Goal: Task Accomplishment & Management: Manage account settings

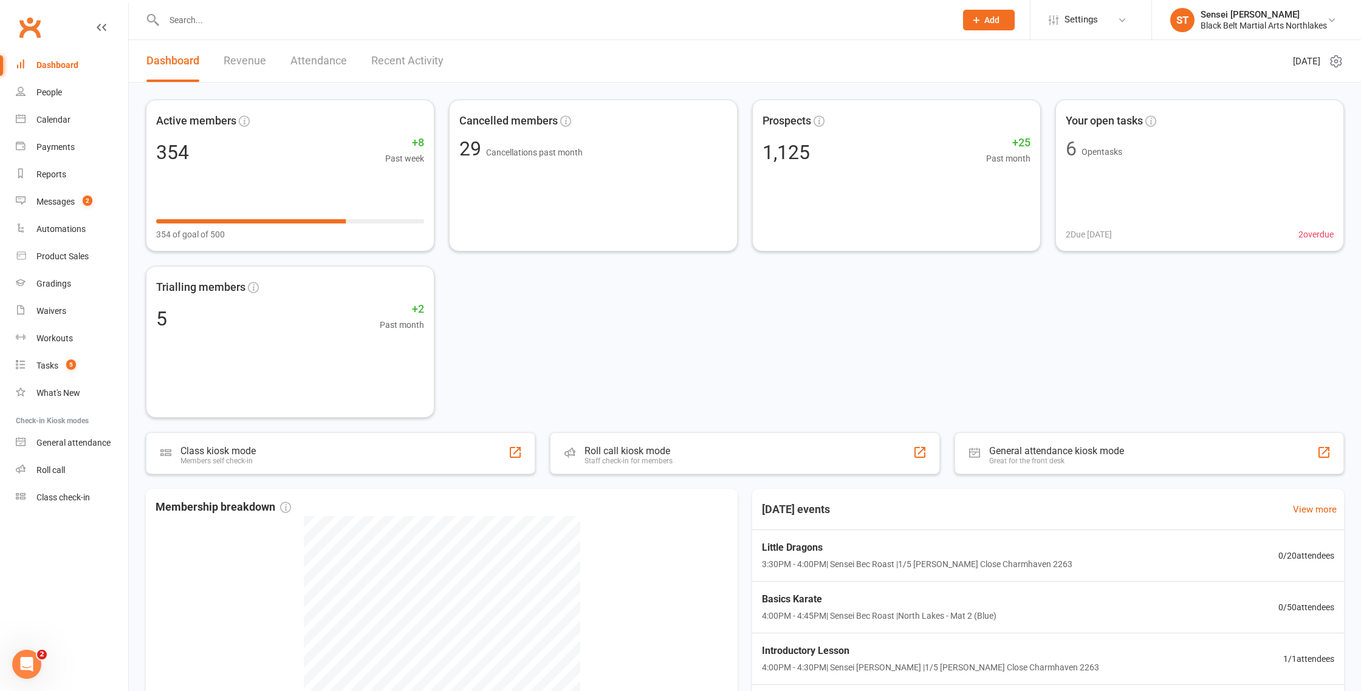
click at [241, 18] on input "text" at bounding box center [553, 20] width 787 height 17
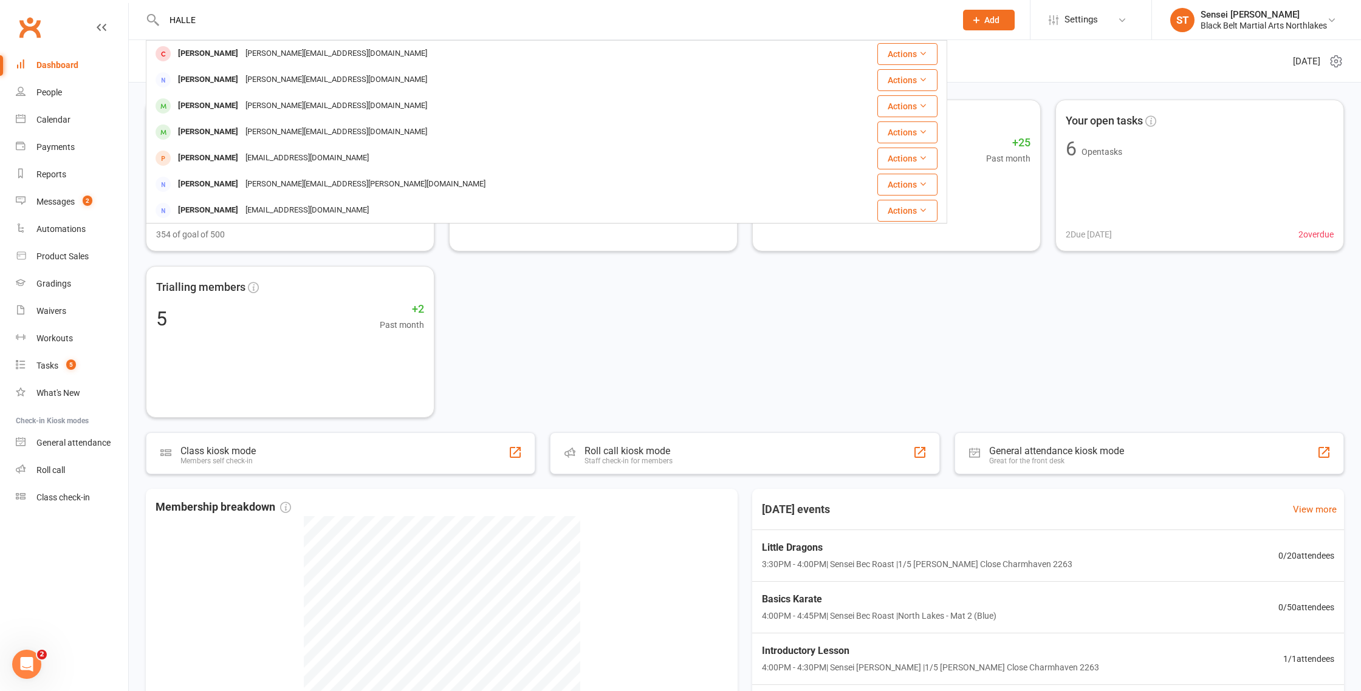
type input "HALLE"
click at [199, 84] on div "[PERSON_NAME]" at bounding box center [207, 80] width 67 height 18
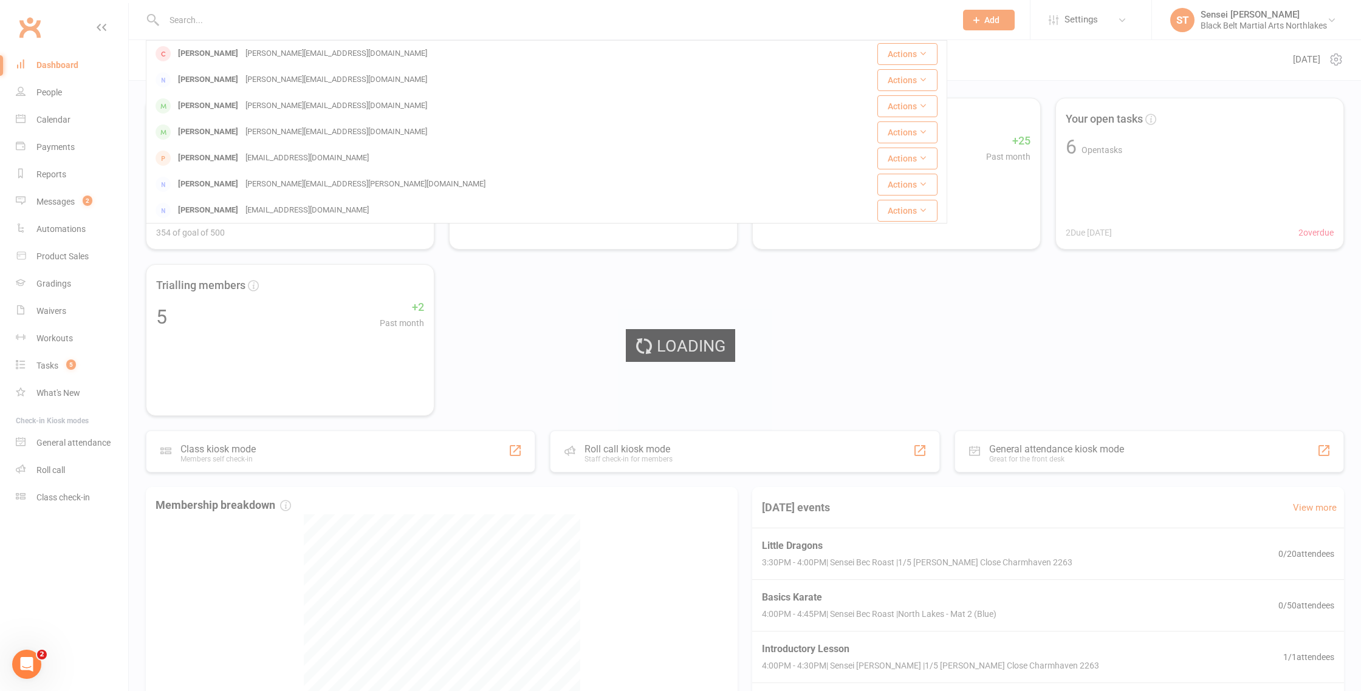
scroll to position [3, 0]
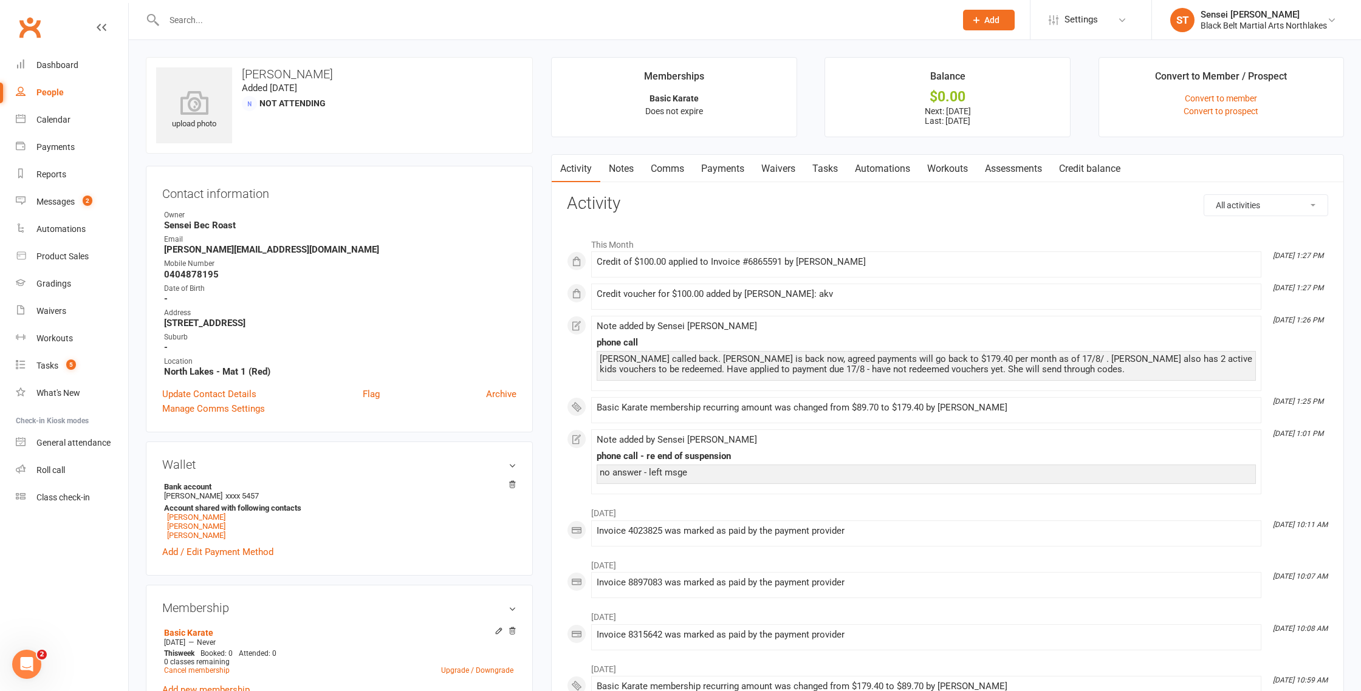
click at [724, 168] on link "Payments" at bounding box center [723, 169] width 60 height 28
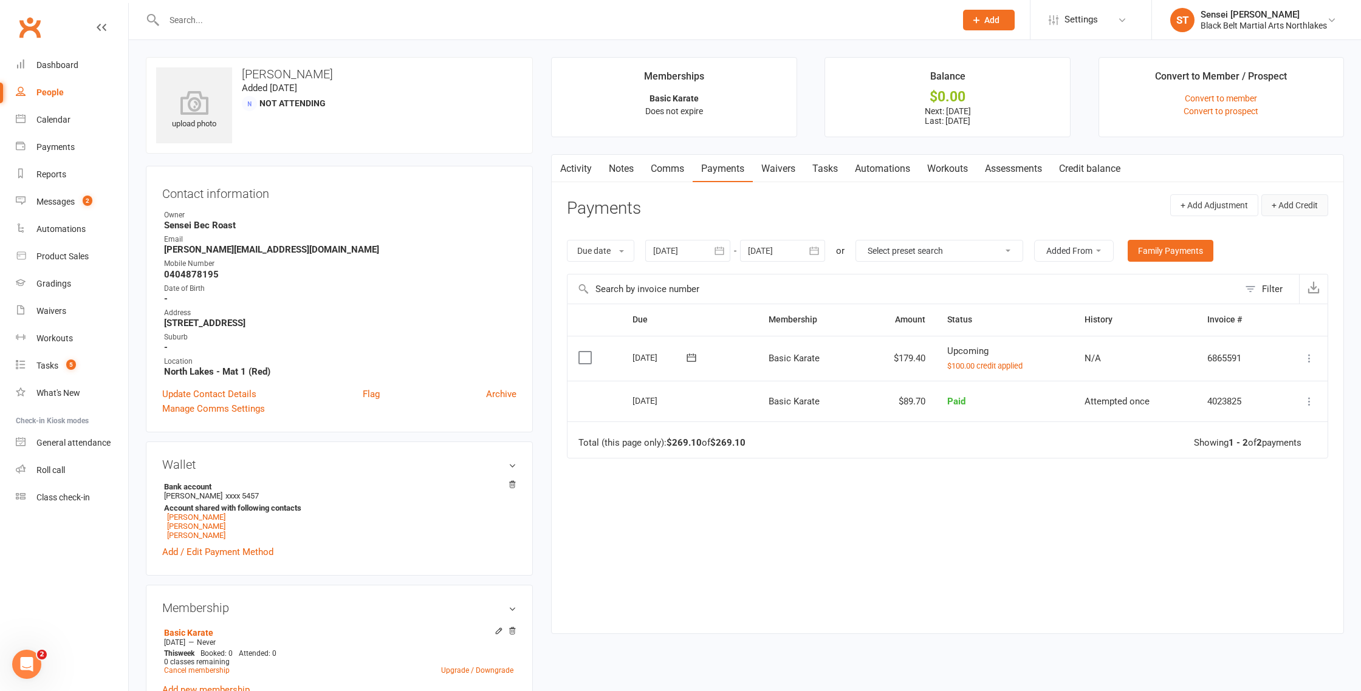
click at [1303, 209] on button "+ Add Credit" at bounding box center [1294, 205] width 67 height 22
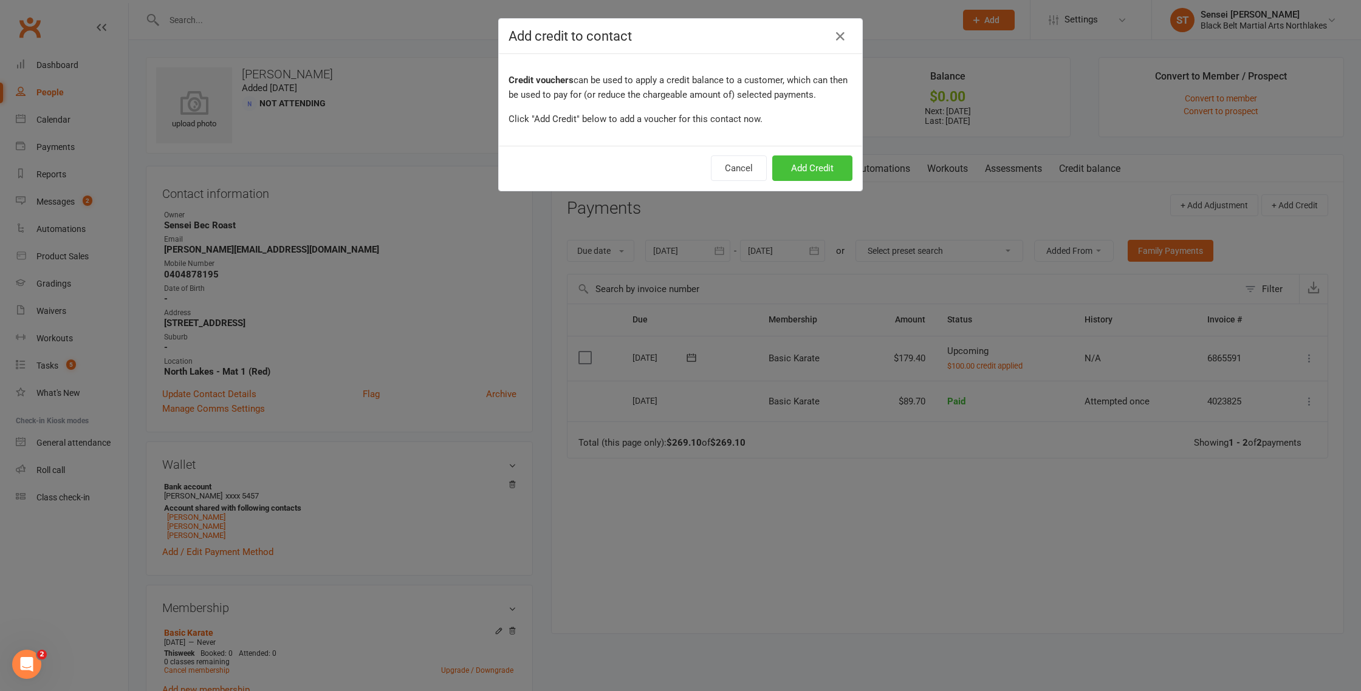
click at [814, 166] on button "Add Credit" at bounding box center [812, 169] width 80 height 26
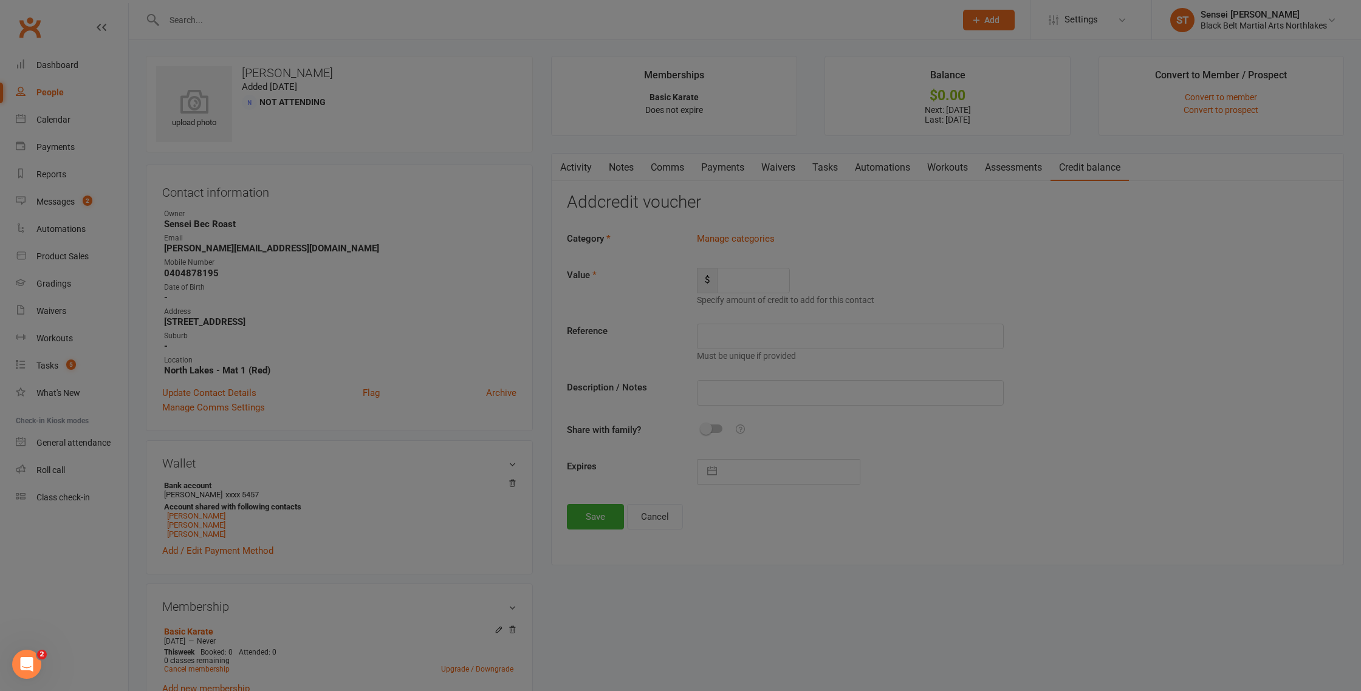
scroll to position [2, 0]
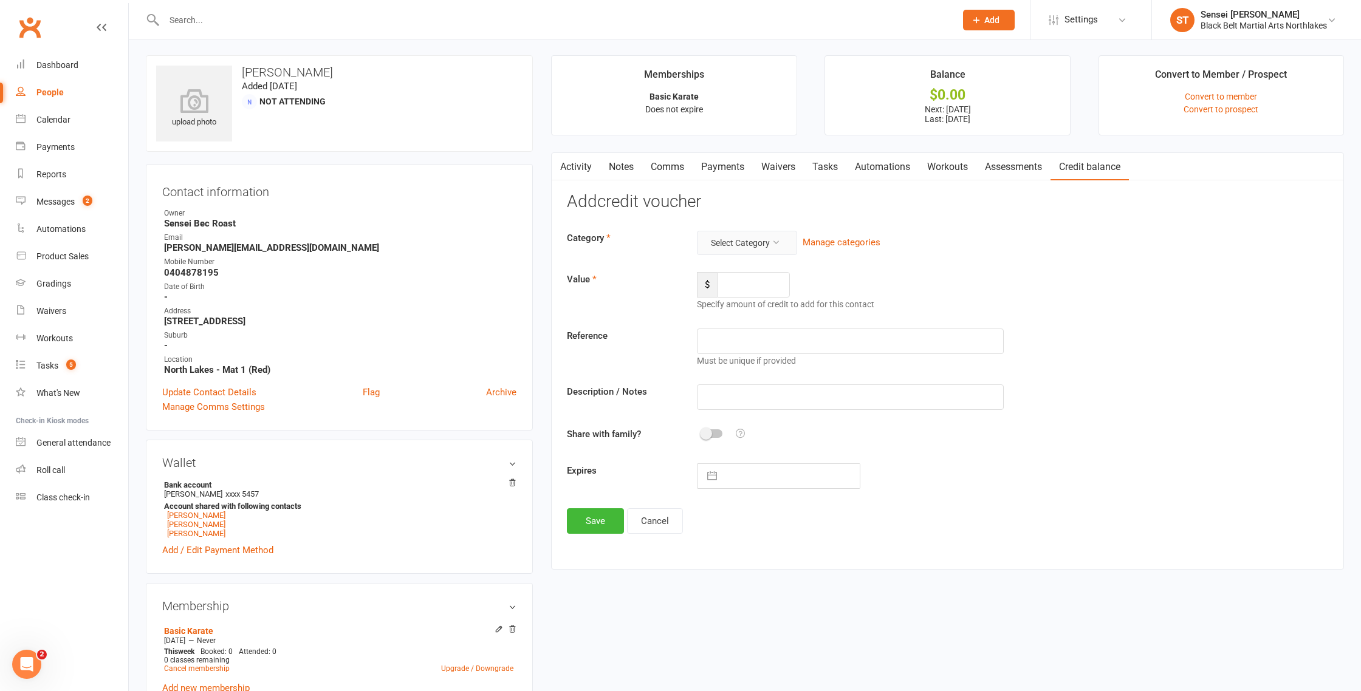
click at [775, 244] on icon at bounding box center [776, 242] width 9 height 9
click at [712, 296] on link "AKV" at bounding box center [737, 296] width 120 height 24
click at [750, 289] on input "number" at bounding box center [753, 285] width 73 height 26
type input "100"
click at [725, 348] on input "text" at bounding box center [850, 342] width 306 height 26
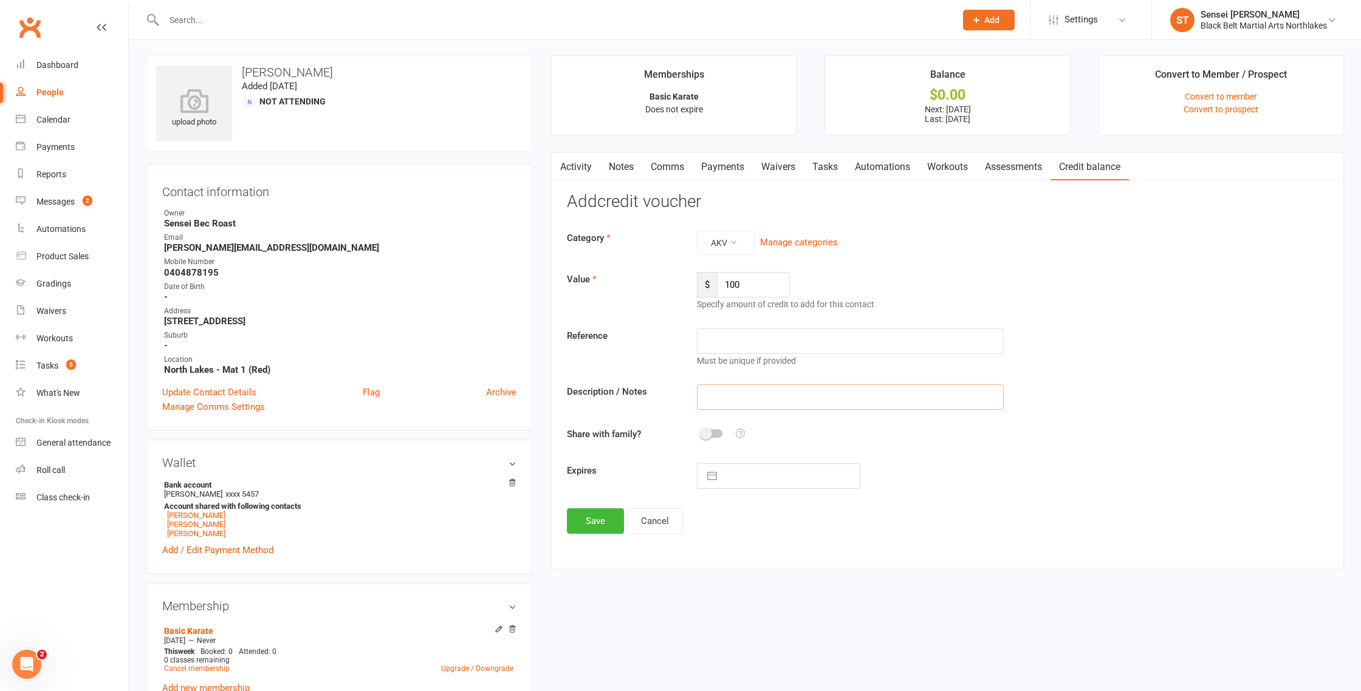
click at [719, 398] on input "text" at bounding box center [850, 398] width 306 height 26
type input "AKV"
click at [598, 527] on button "Save" at bounding box center [595, 523] width 57 height 26
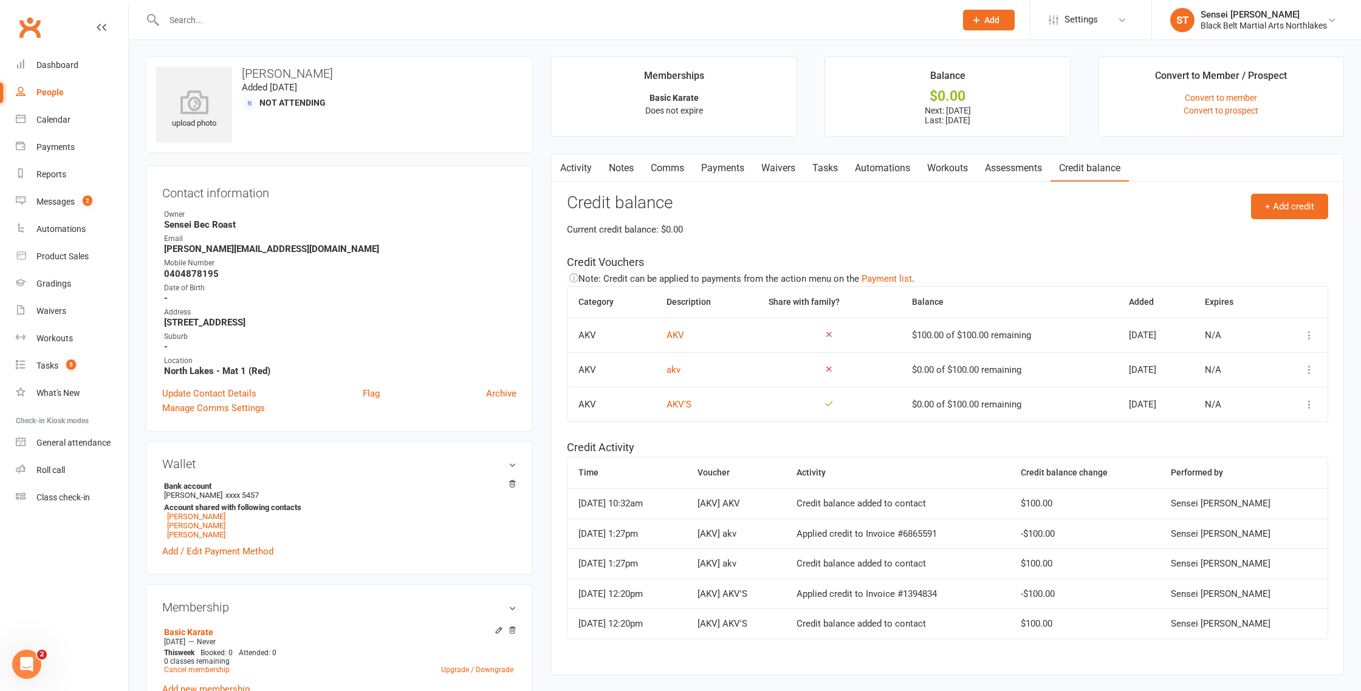
click at [724, 170] on link "Payments" at bounding box center [723, 168] width 60 height 28
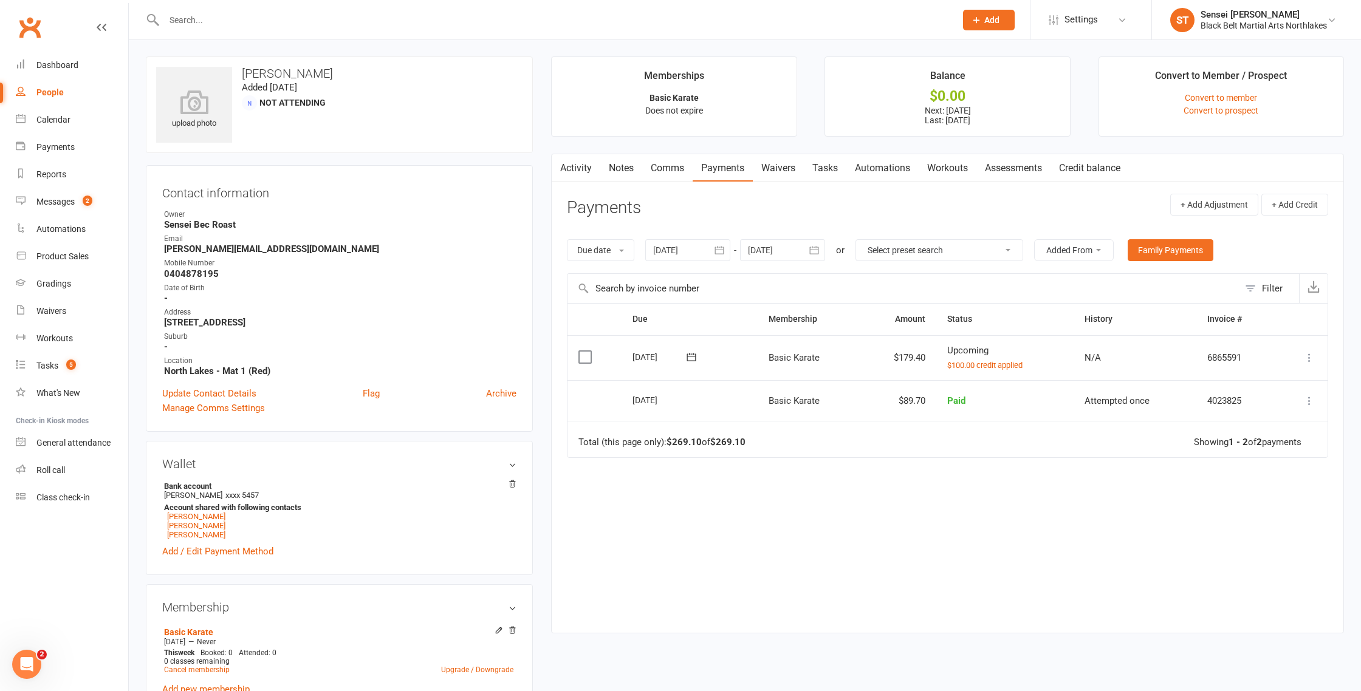
click at [1306, 357] on icon at bounding box center [1309, 358] width 12 height 12
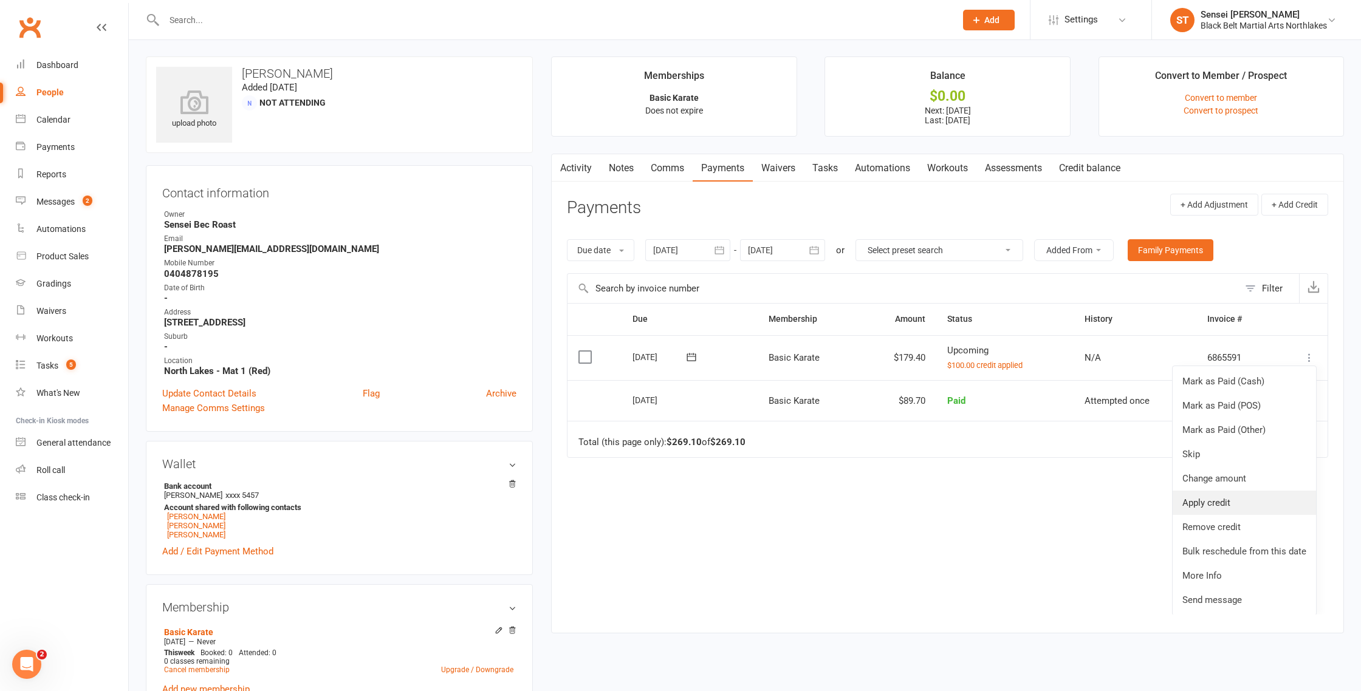
click at [1224, 507] on link "Apply credit" at bounding box center [1244, 503] width 143 height 24
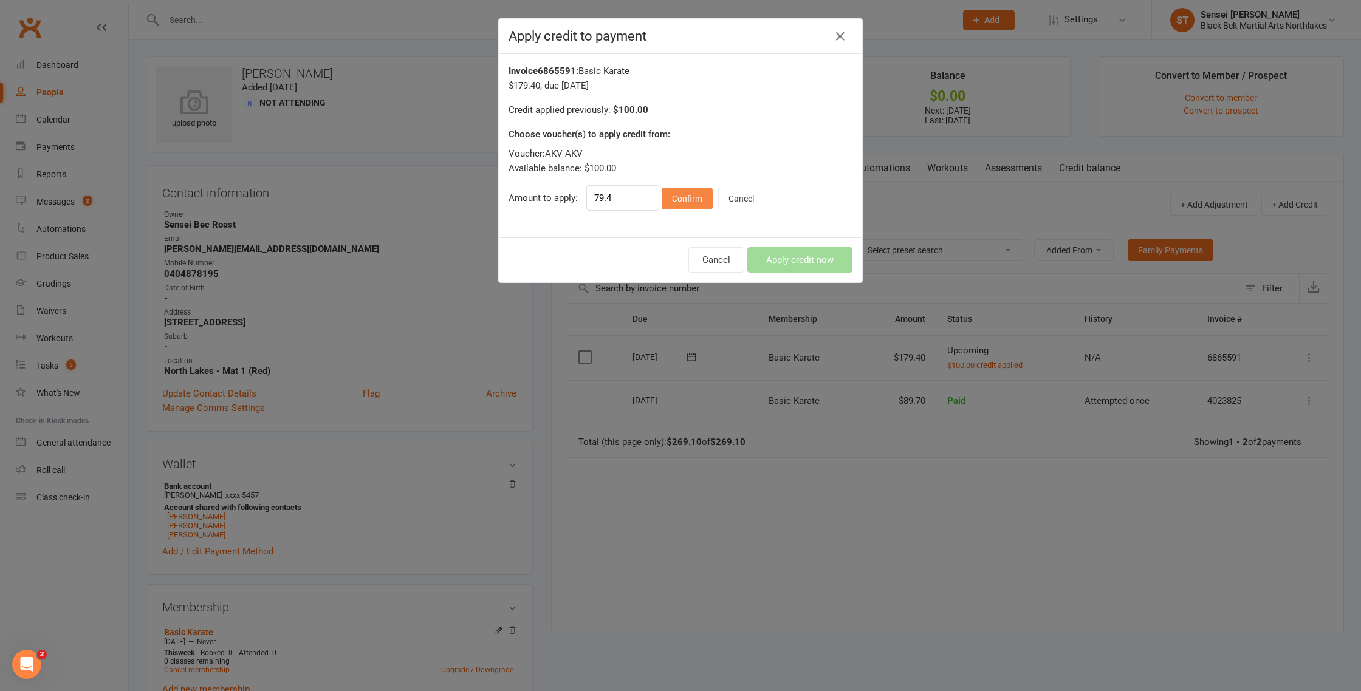
click at [683, 200] on button "Confirm" at bounding box center [687, 199] width 51 height 22
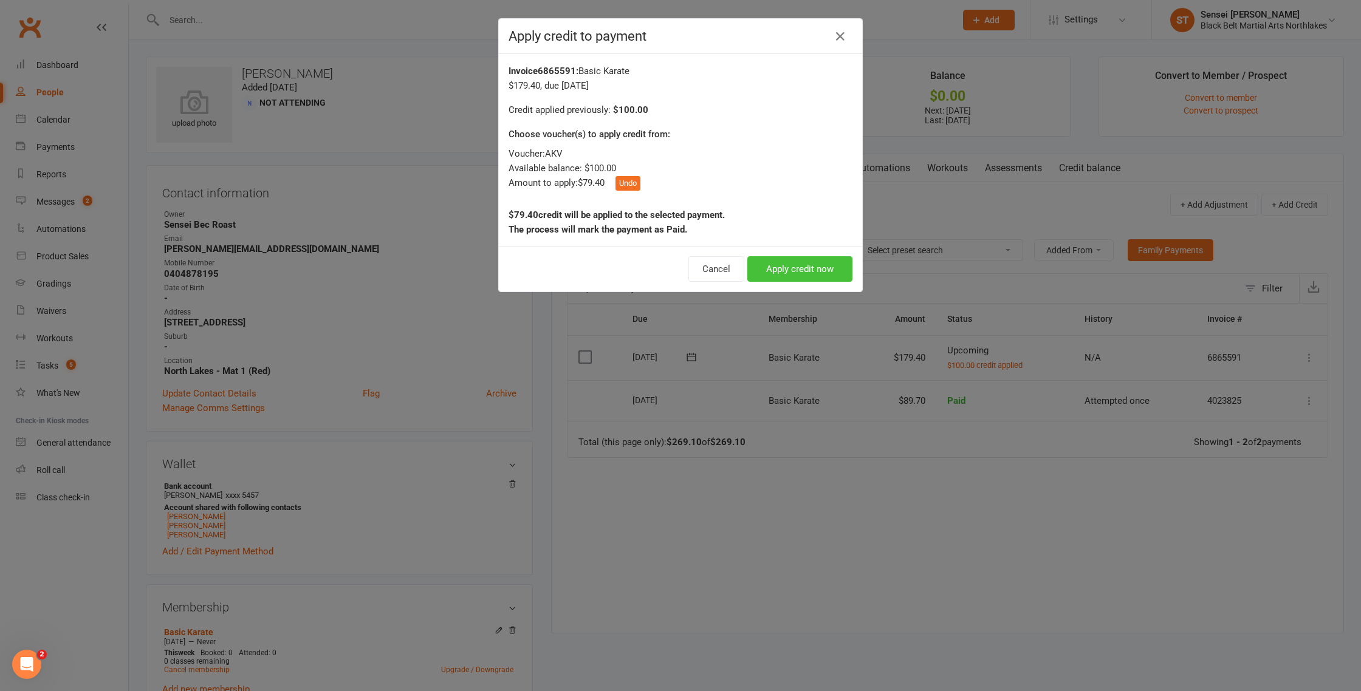
click at [815, 274] on button "Apply credit now" at bounding box center [799, 269] width 105 height 26
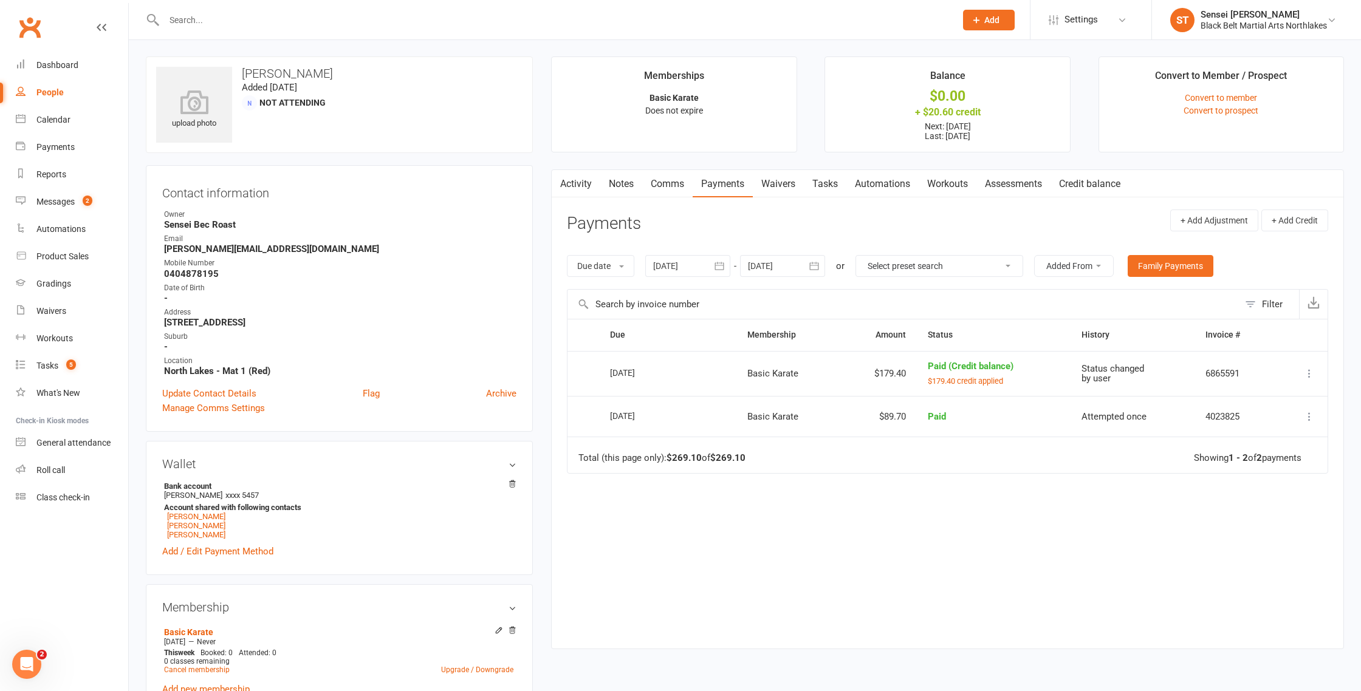
click at [816, 265] on icon "button" at bounding box center [814, 266] width 12 height 12
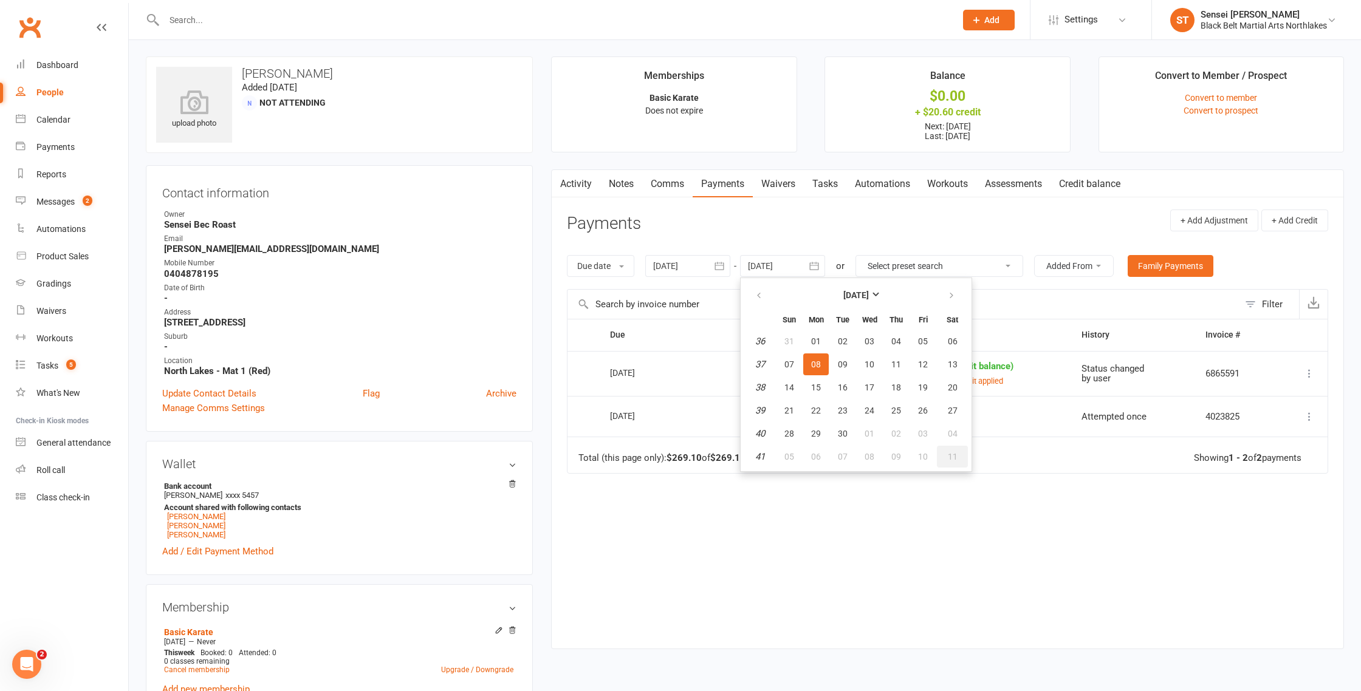
click at [955, 462] on button "11" at bounding box center [952, 457] width 31 height 22
type input "[DATE]"
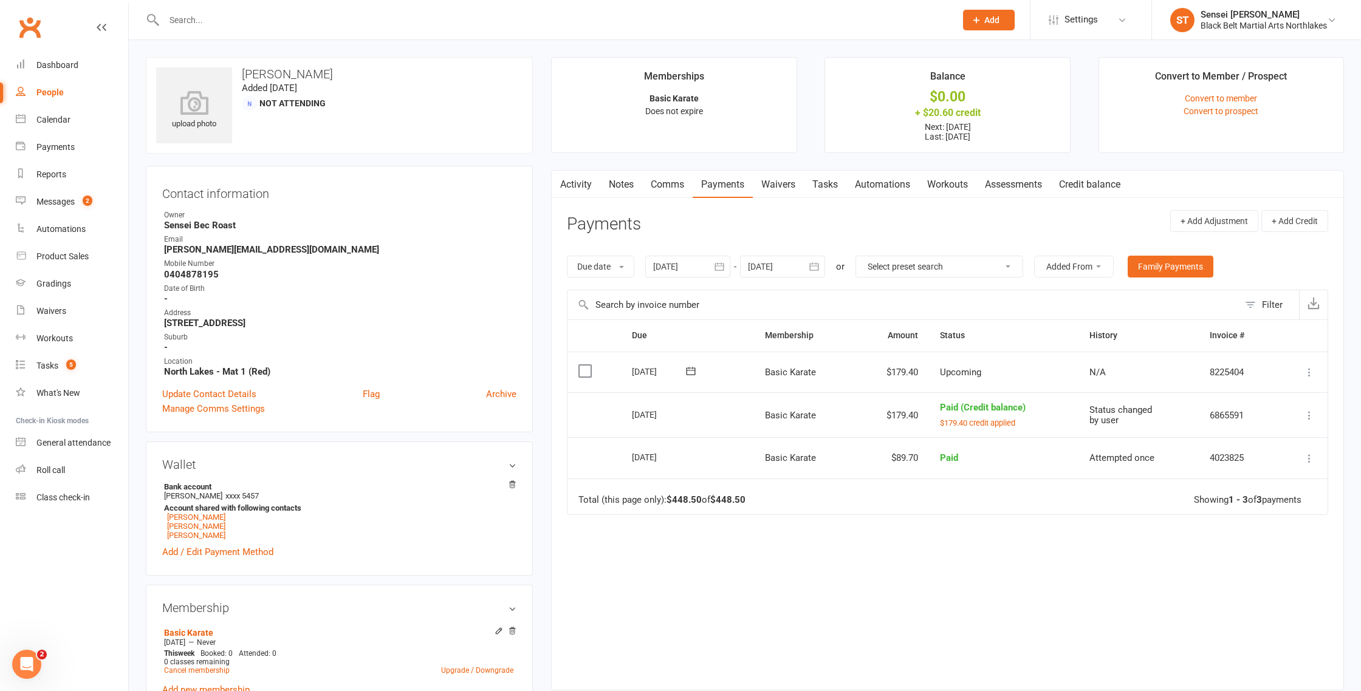
click at [1309, 375] on icon at bounding box center [1309, 372] width 12 height 12
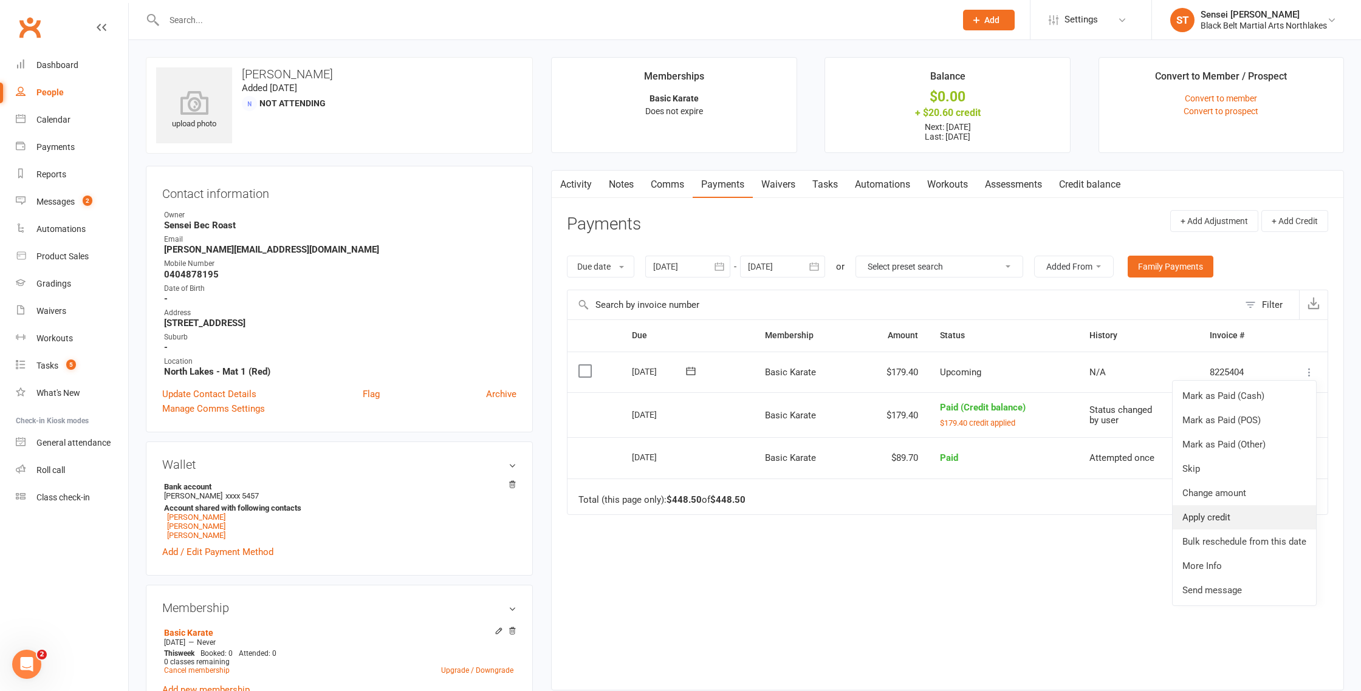
click at [1209, 517] on link "Apply credit" at bounding box center [1244, 517] width 143 height 24
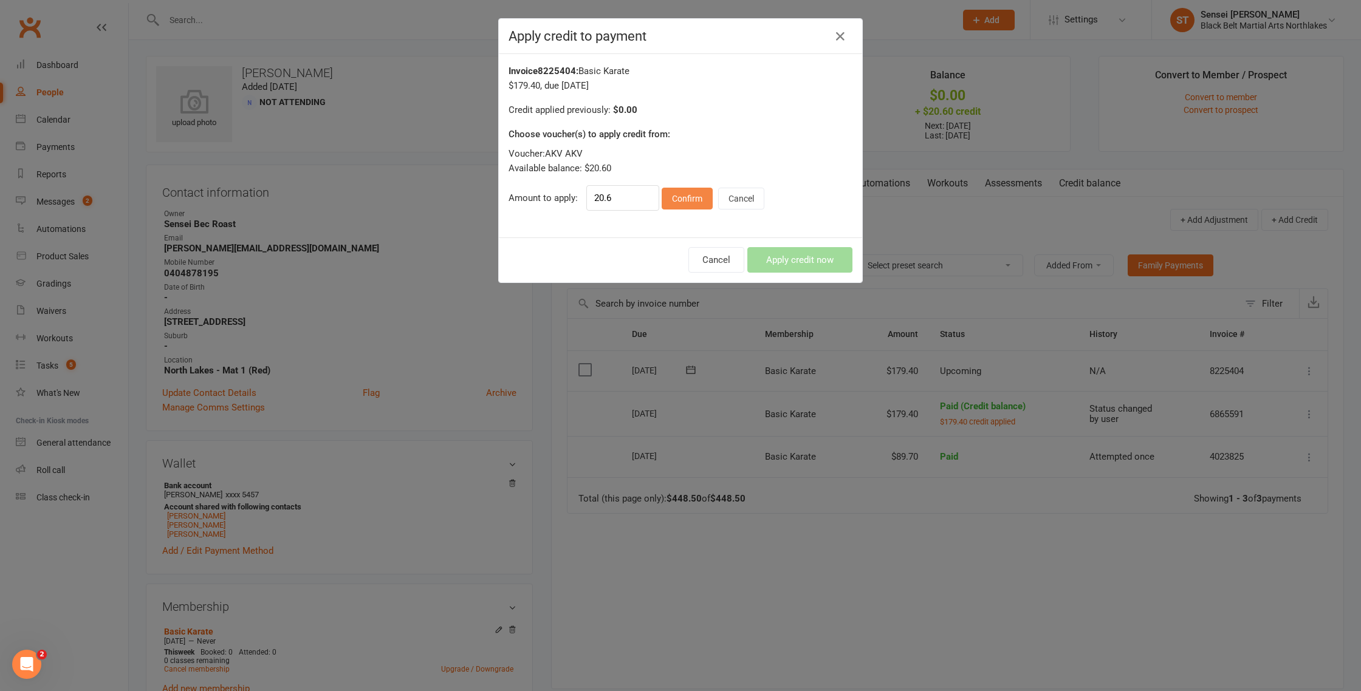
click at [680, 205] on button "Confirm" at bounding box center [687, 199] width 51 height 22
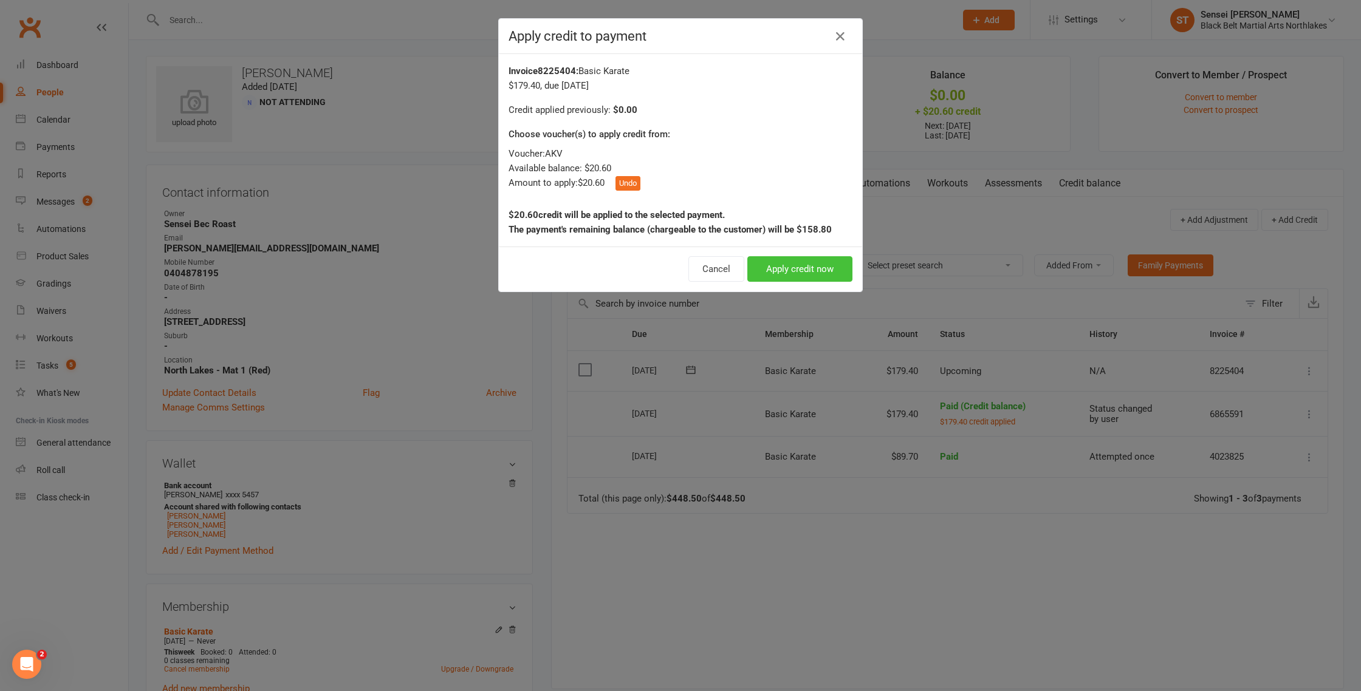
click at [782, 265] on button "Apply credit now" at bounding box center [799, 269] width 105 height 26
